Goal: Transaction & Acquisition: Obtain resource

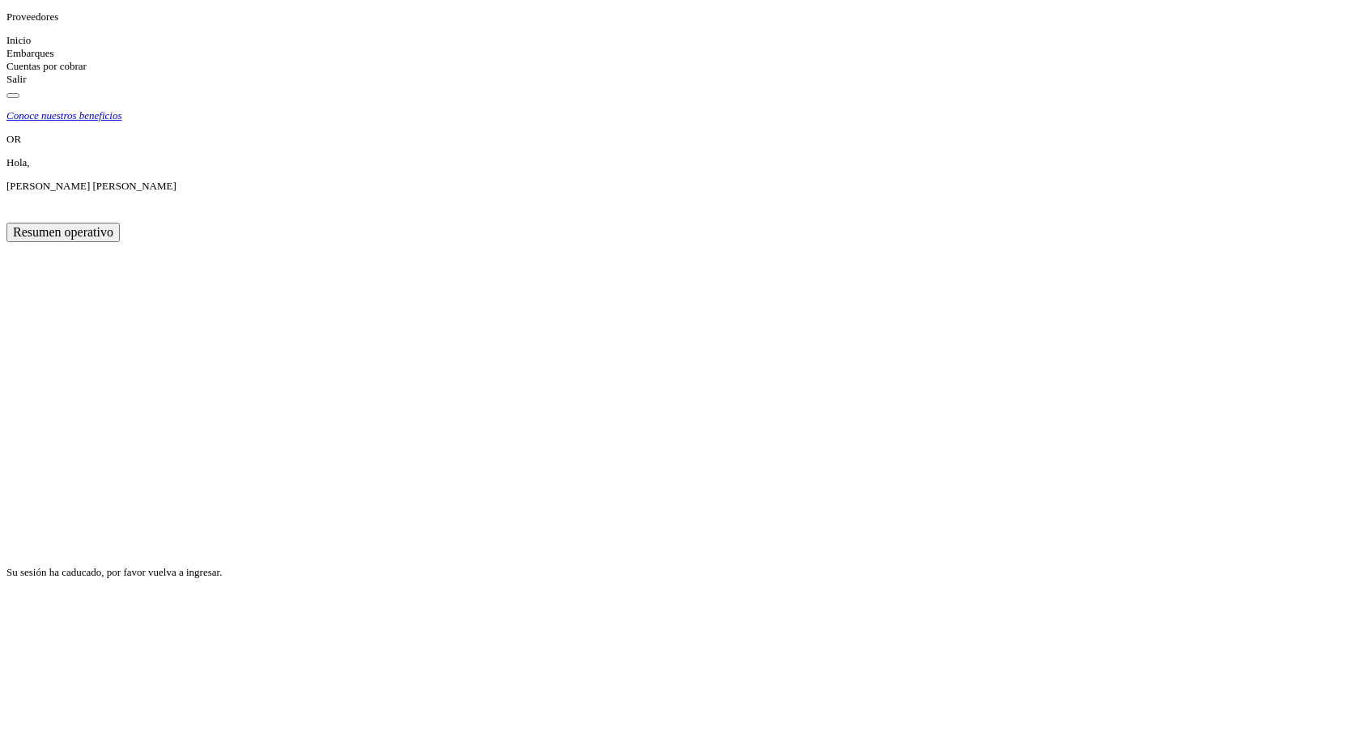
click at [6, 566] on icon at bounding box center [6, 566] width 0 height 0
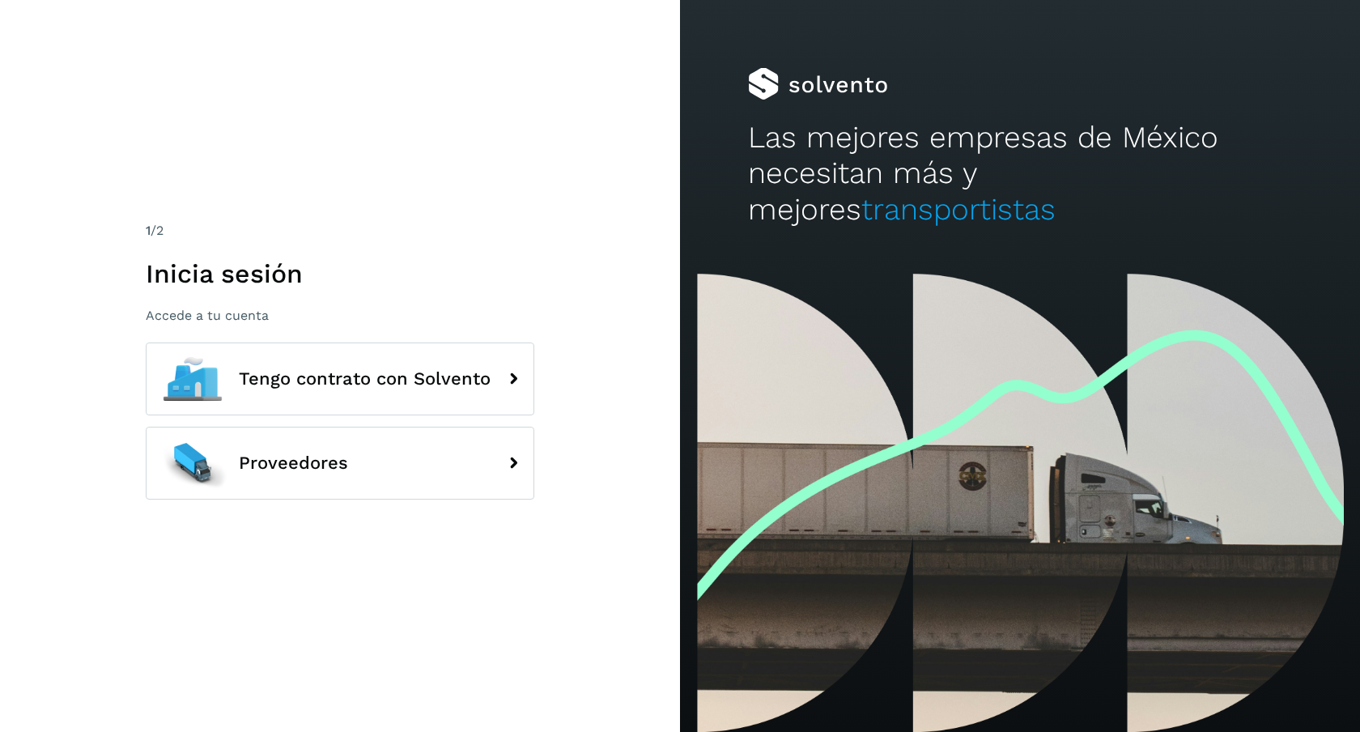
click at [281, 278] on h1 "Inicia sesión" at bounding box center [340, 273] width 389 height 31
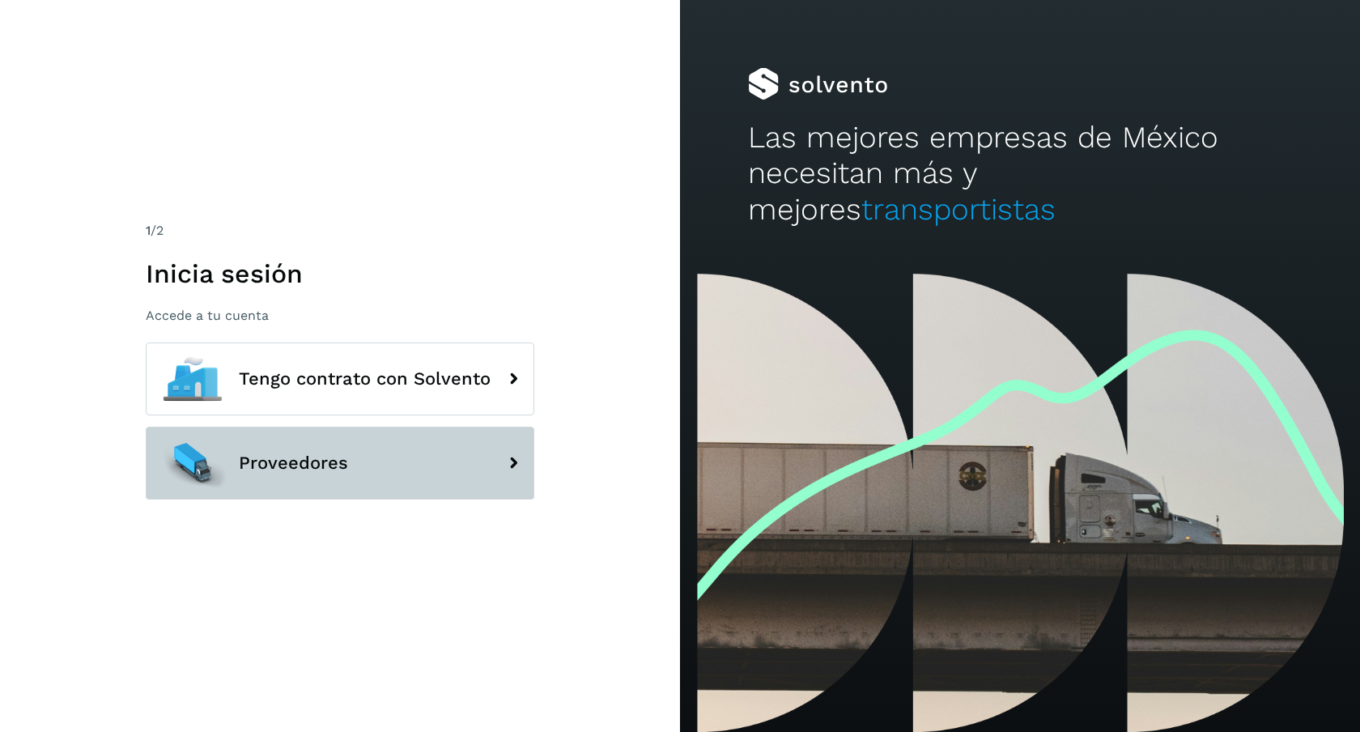
click at [457, 455] on button "Proveedores" at bounding box center [340, 463] width 389 height 73
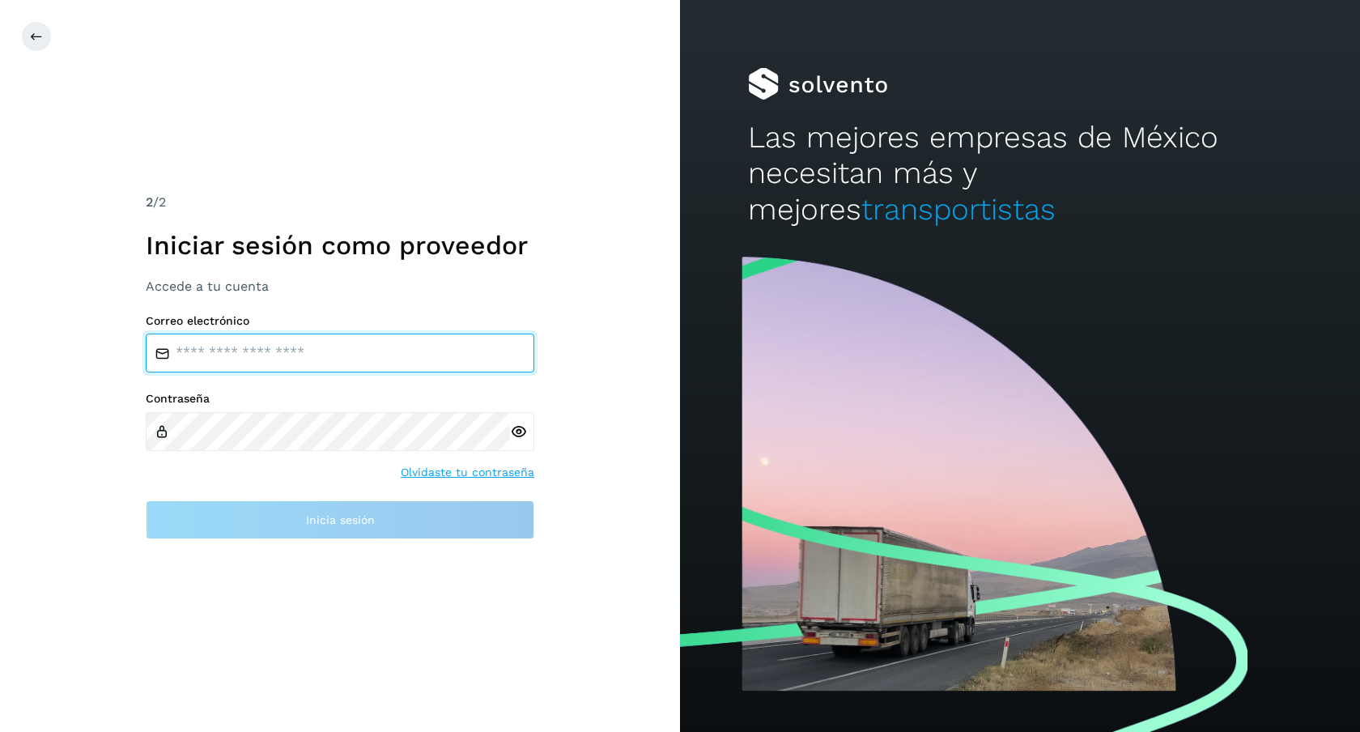
click at [342, 355] on input "email" at bounding box center [340, 353] width 389 height 39
type input "**********"
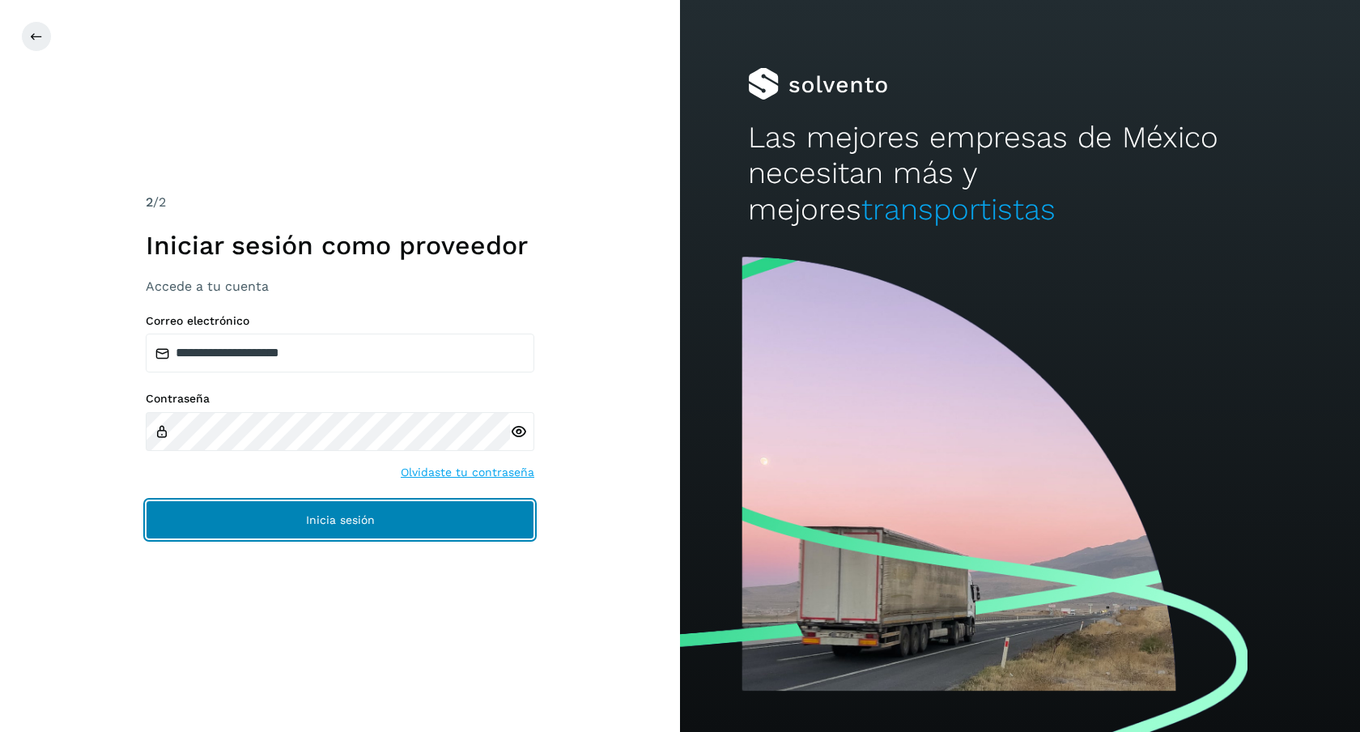
click at [342, 523] on span "Inicia sesión" at bounding box center [340, 519] width 69 height 11
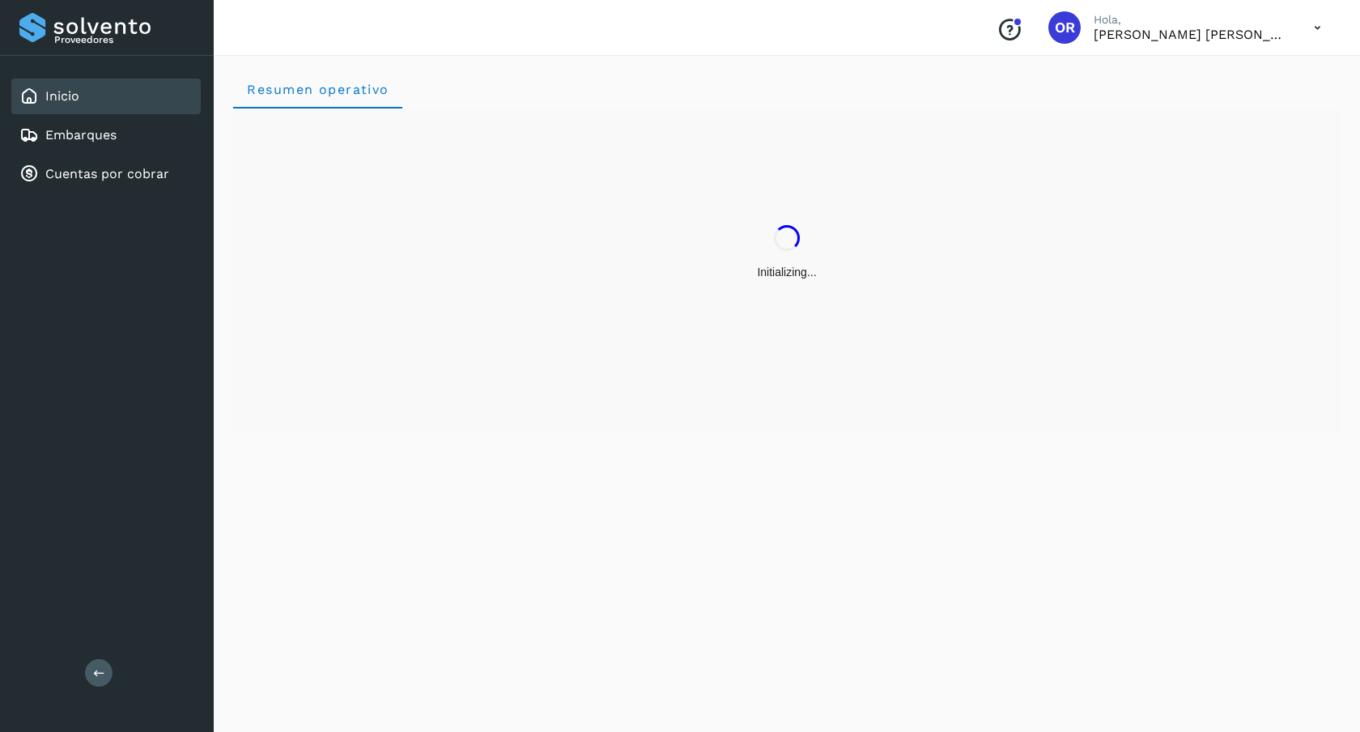
click at [328, 519] on div "Resumen operativo" at bounding box center [787, 391] width 1146 height 682
click at [142, 182] on div "Cuentas por cobrar" at bounding box center [94, 173] width 150 height 19
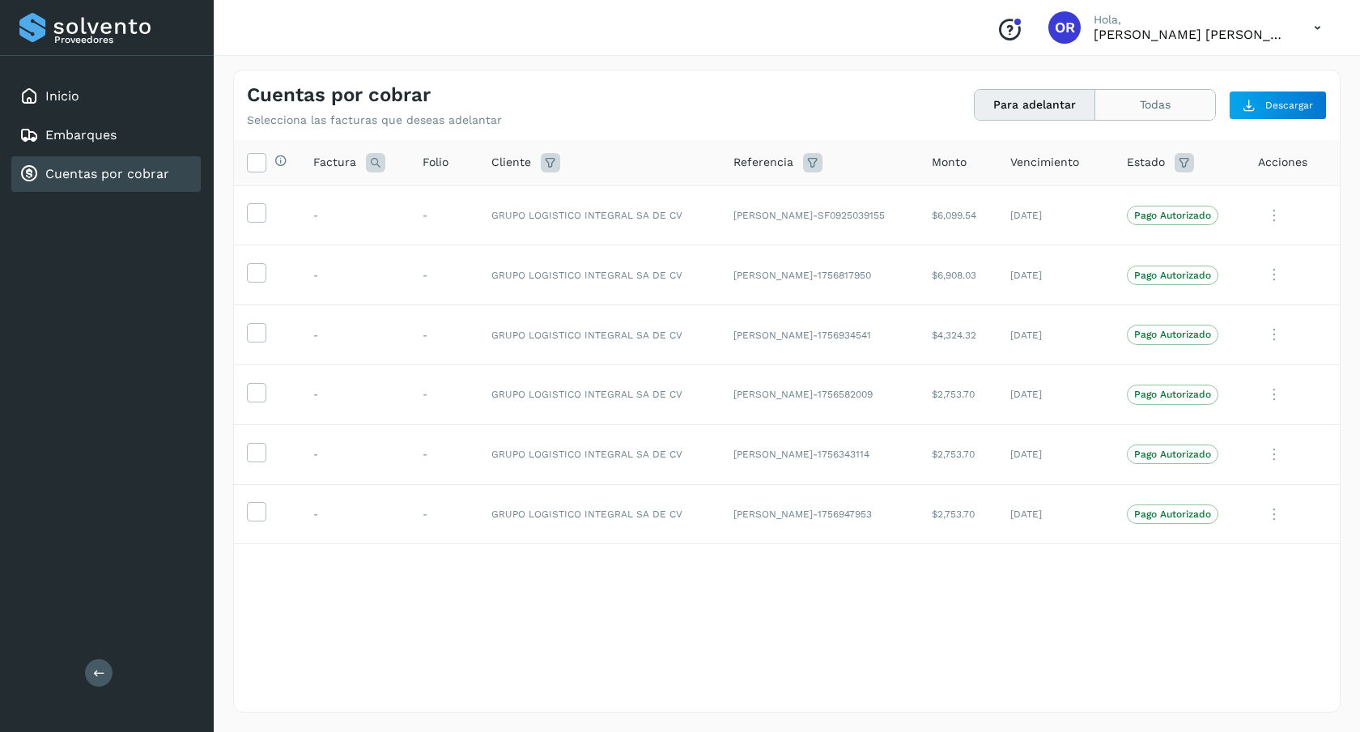
click at [1128, 103] on button "Todas" at bounding box center [1155, 105] width 120 height 30
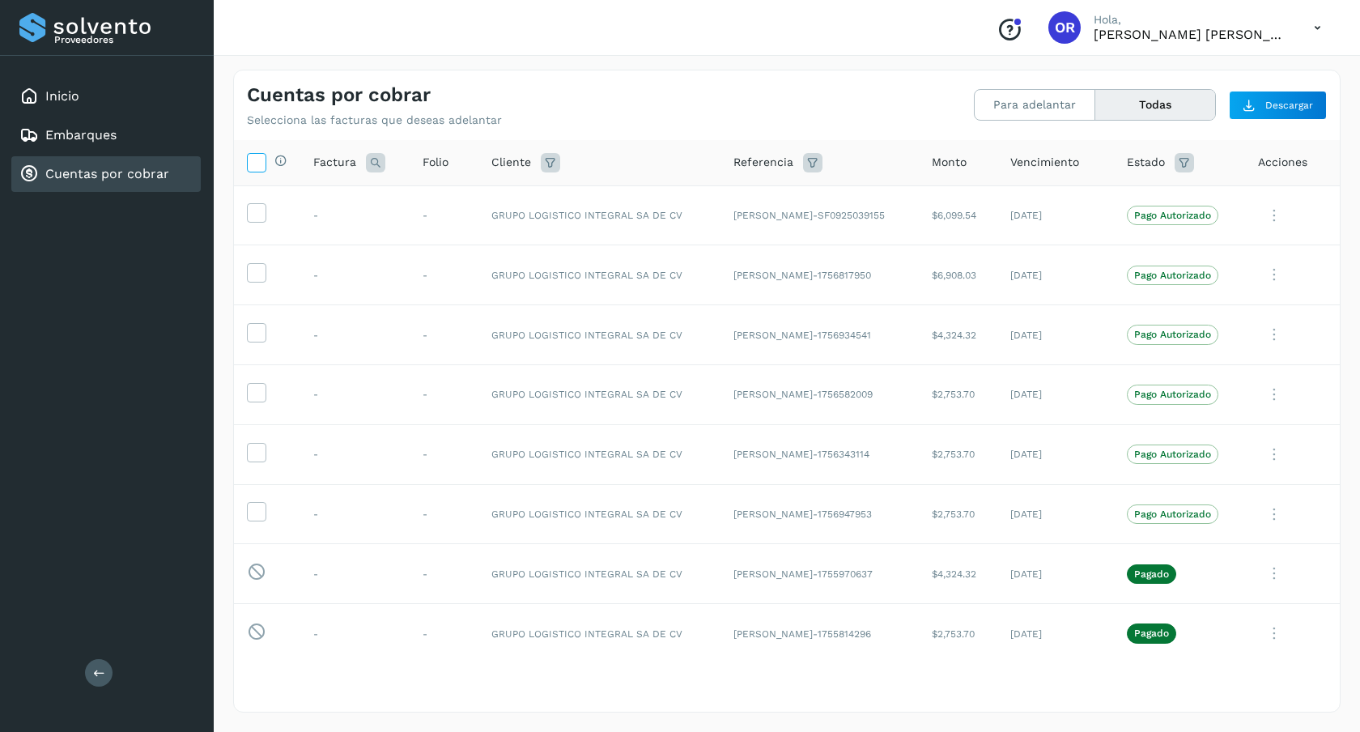
click at [264, 161] on icon at bounding box center [256, 161] width 17 height 17
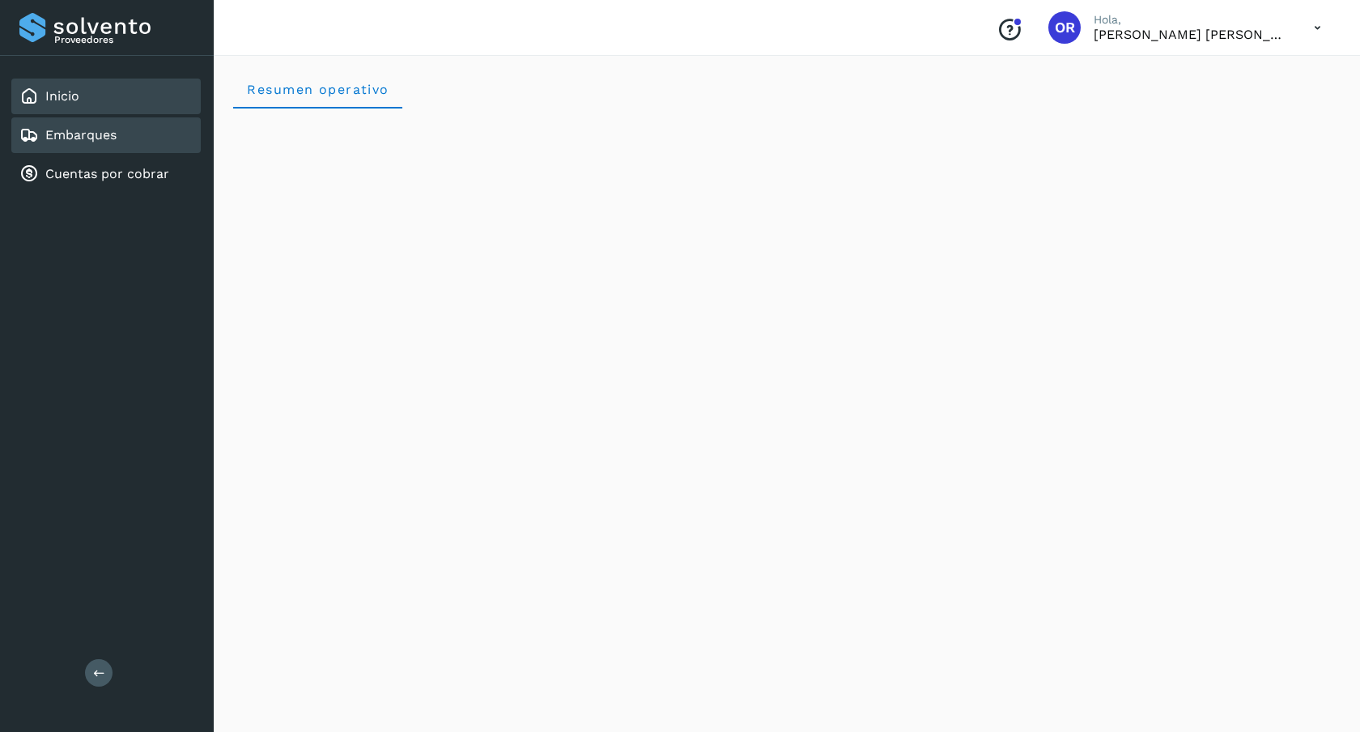
click at [115, 148] on div "Embarques" at bounding box center [105, 135] width 189 height 36
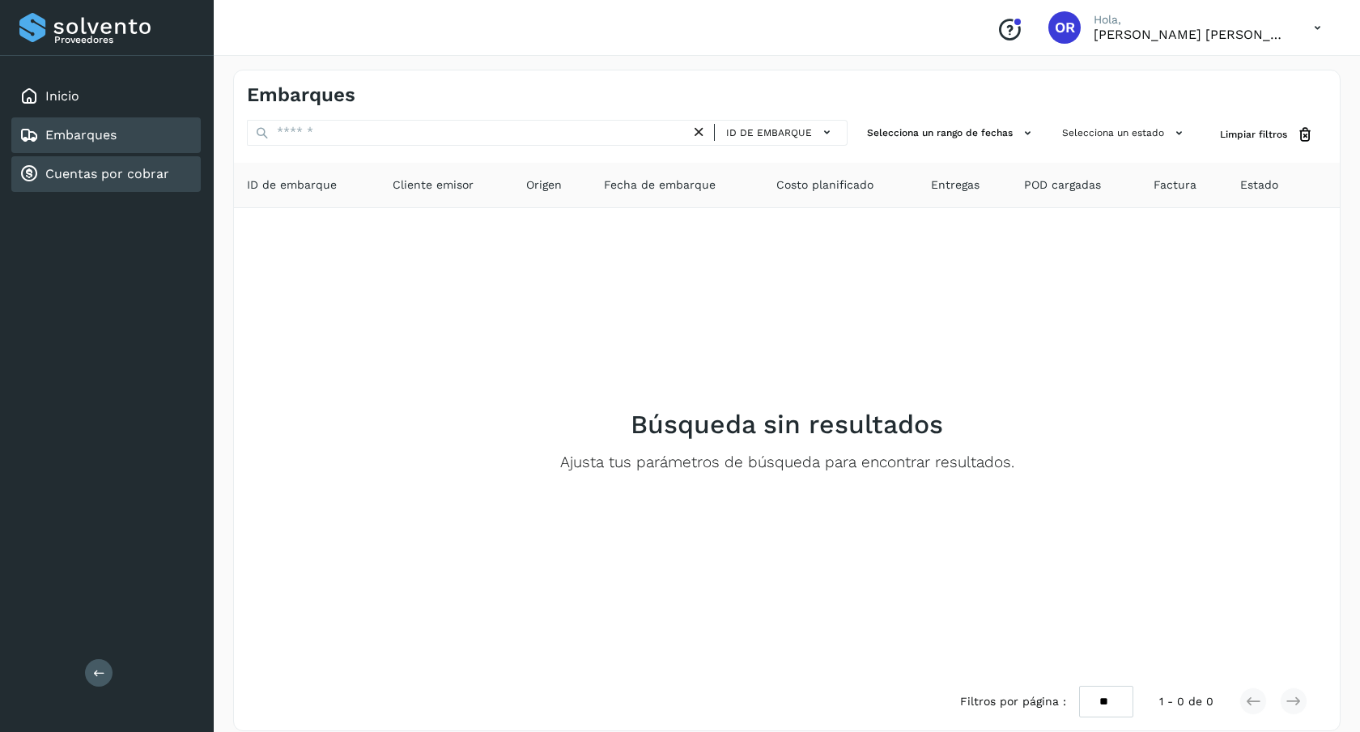
click at [125, 173] on link "Cuentas por cobrar" at bounding box center [107, 173] width 124 height 15
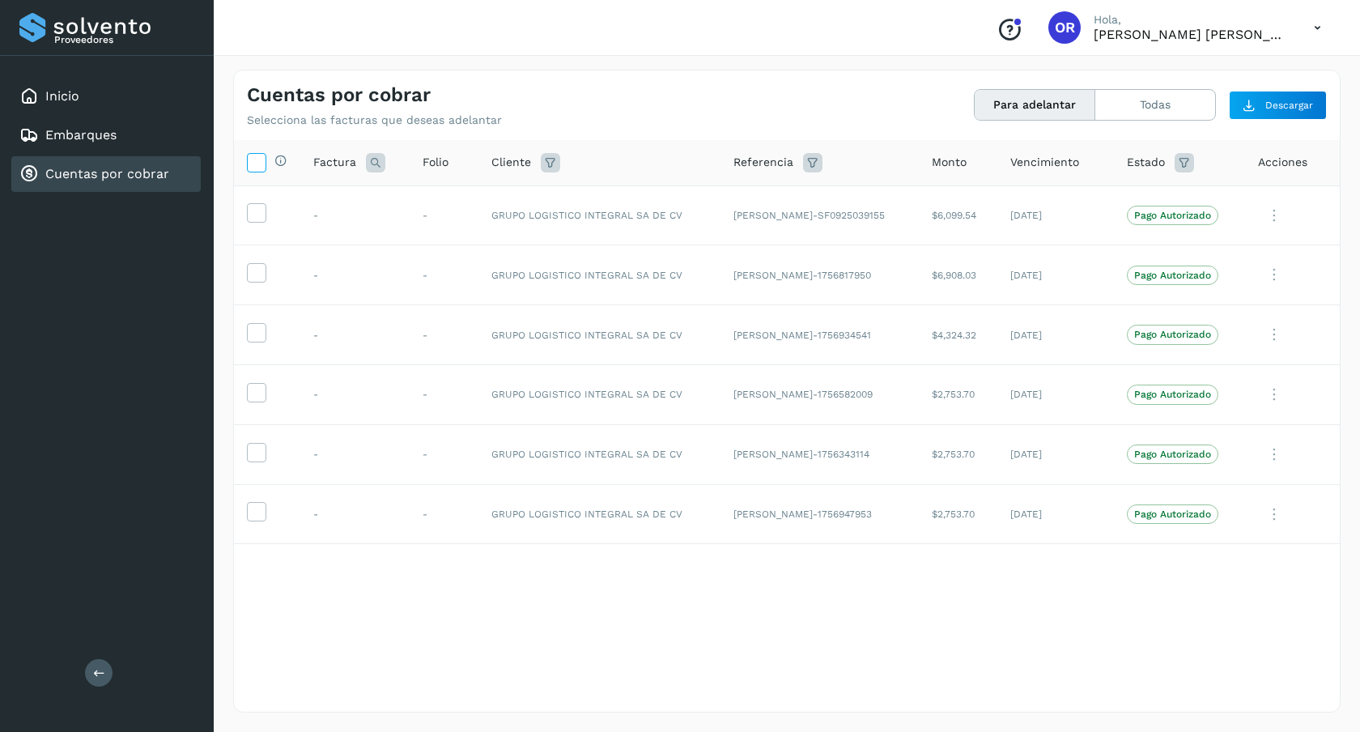
click at [263, 153] on label at bounding box center [256, 162] width 19 height 19
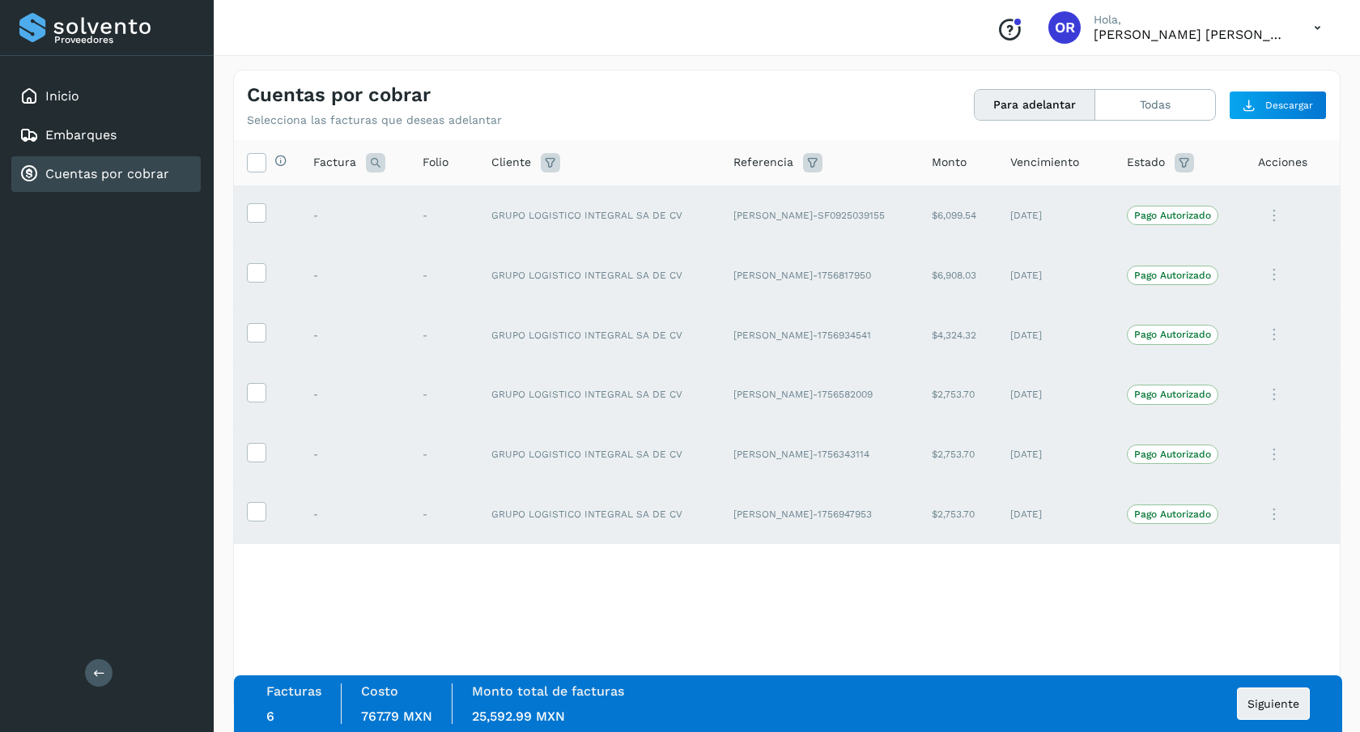
click at [1226, 699] on div "Facturas 6 Costo 767.79 MXN Monto total de facturas 25,592.99 MXN Siguiente" at bounding box center [787, 703] width 1043 height 40
click at [1243, 699] on button "Siguiente" at bounding box center [1273, 703] width 73 height 32
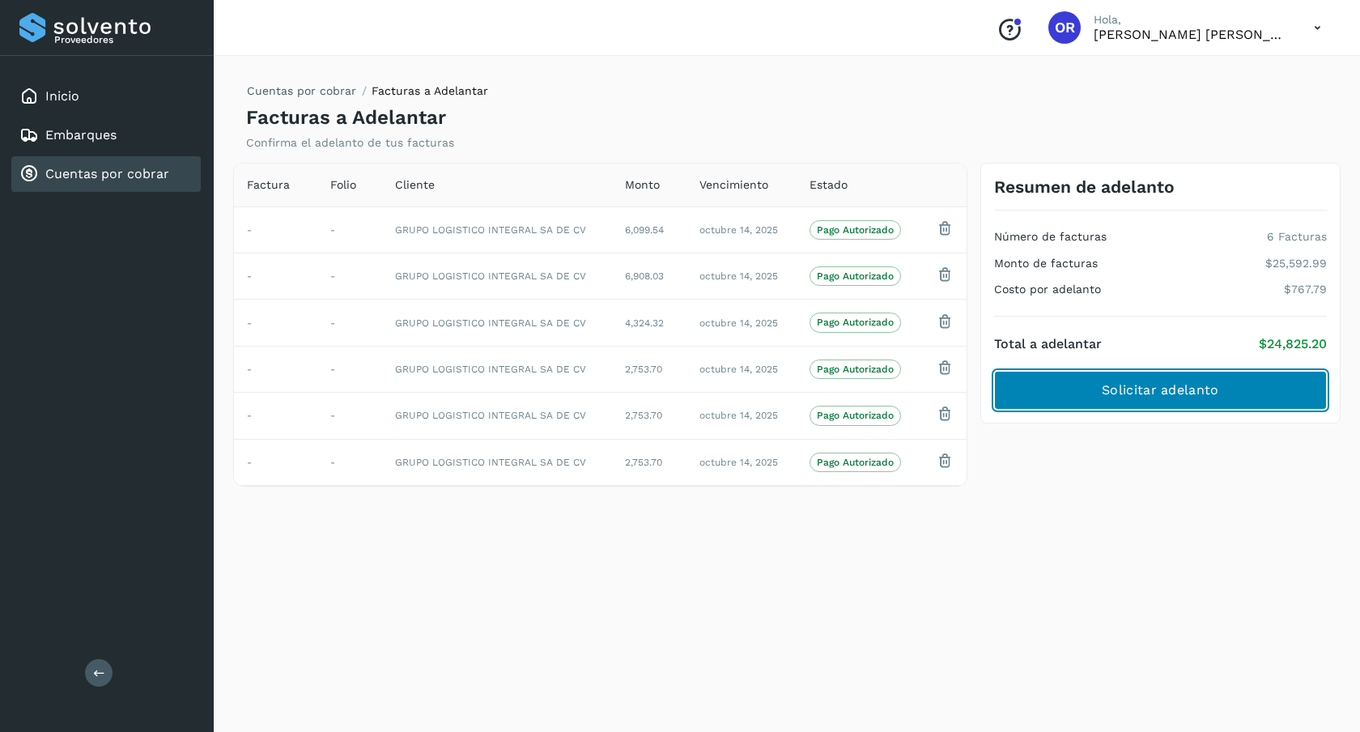
click at [1163, 386] on span "Solicitar adelanto" at bounding box center [1160, 390] width 117 height 18
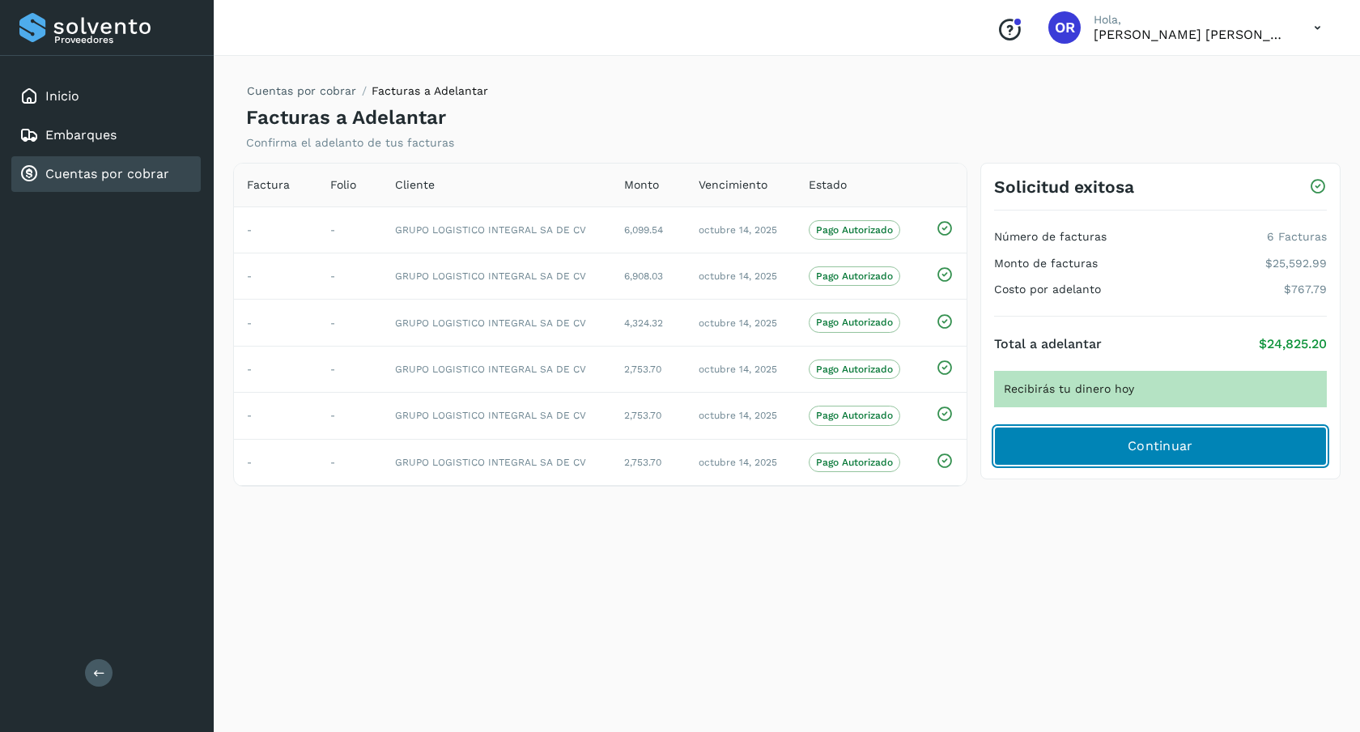
click at [1149, 433] on button "Continuar" at bounding box center [1160, 446] width 333 height 39
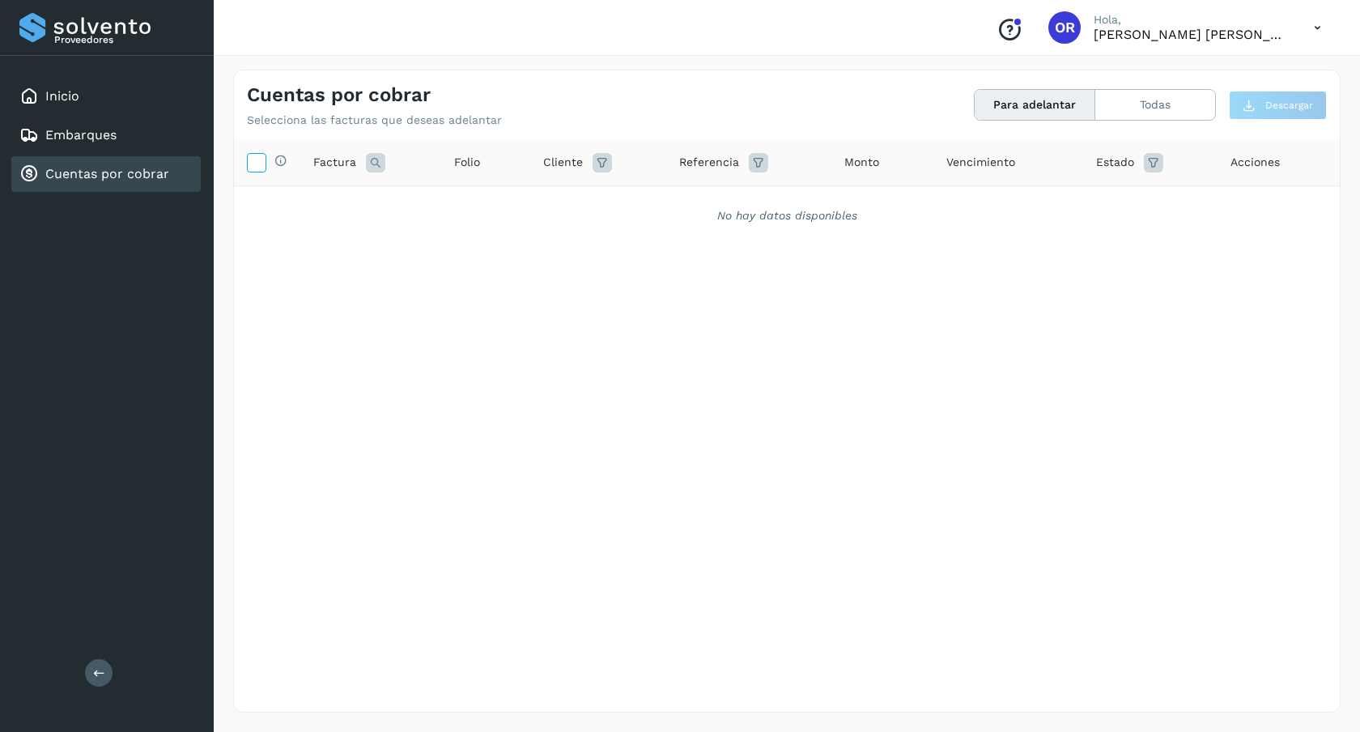
click at [260, 157] on icon at bounding box center [256, 161] width 17 height 17
click at [1117, 159] on span "Estado" at bounding box center [1115, 162] width 38 height 17
click at [1115, 104] on button "Todas" at bounding box center [1155, 105] width 120 height 30
